Goal: Task Accomplishment & Management: Manage account settings

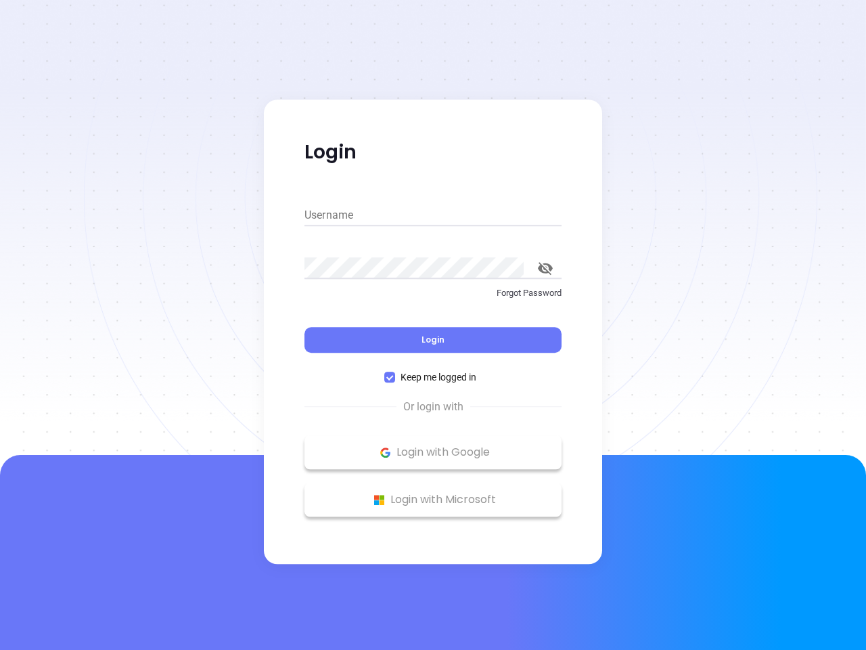
click at [433, 325] on div "Login" at bounding box center [433, 332] width 257 height 42
click at [433, 215] on input "Username" at bounding box center [433, 215] width 257 height 22
click at [545, 268] on icon "toggle password visibility" at bounding box center [545, 268] width 15 height 13
click at [433, 340] on span "Login" at bounding box center [433, 340] width 23 height 12
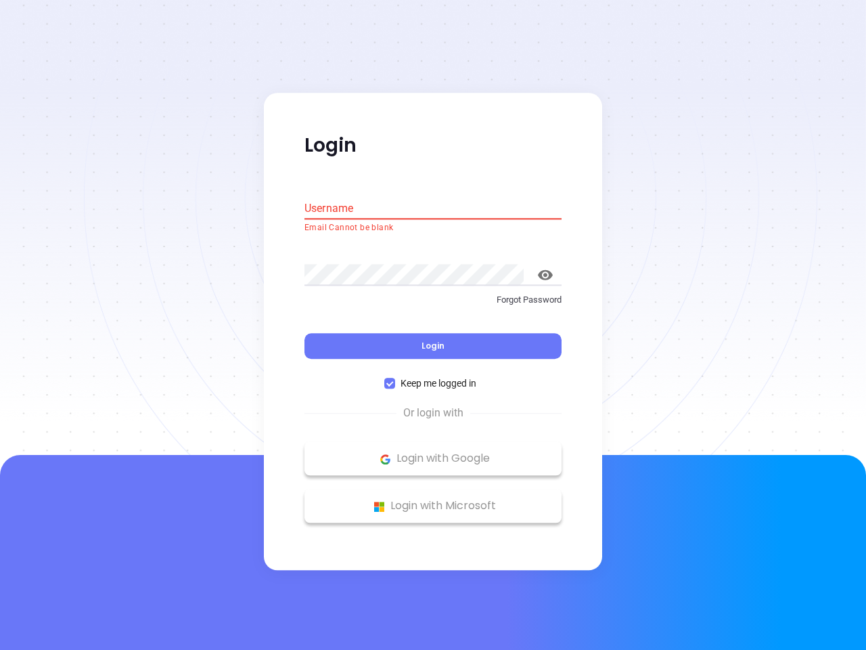
click at [433, 377] on span "Keep me logged in" at bounding box center [438, 383] width 87 height 15
click at [395, 378] on input "Keep me logged in" at bounding box center [389, 383] width 11 height 11
checkbox input "false"
click at [433, 452] on p "Login with Google" at bounding box center [433, 459] width 244 height 20
click at [433, 499] on p "Login with Microsoft" at bounding box center [433, 506] width 244 height 20
